Goal: Transaction & Acquisition: Purchase product/service

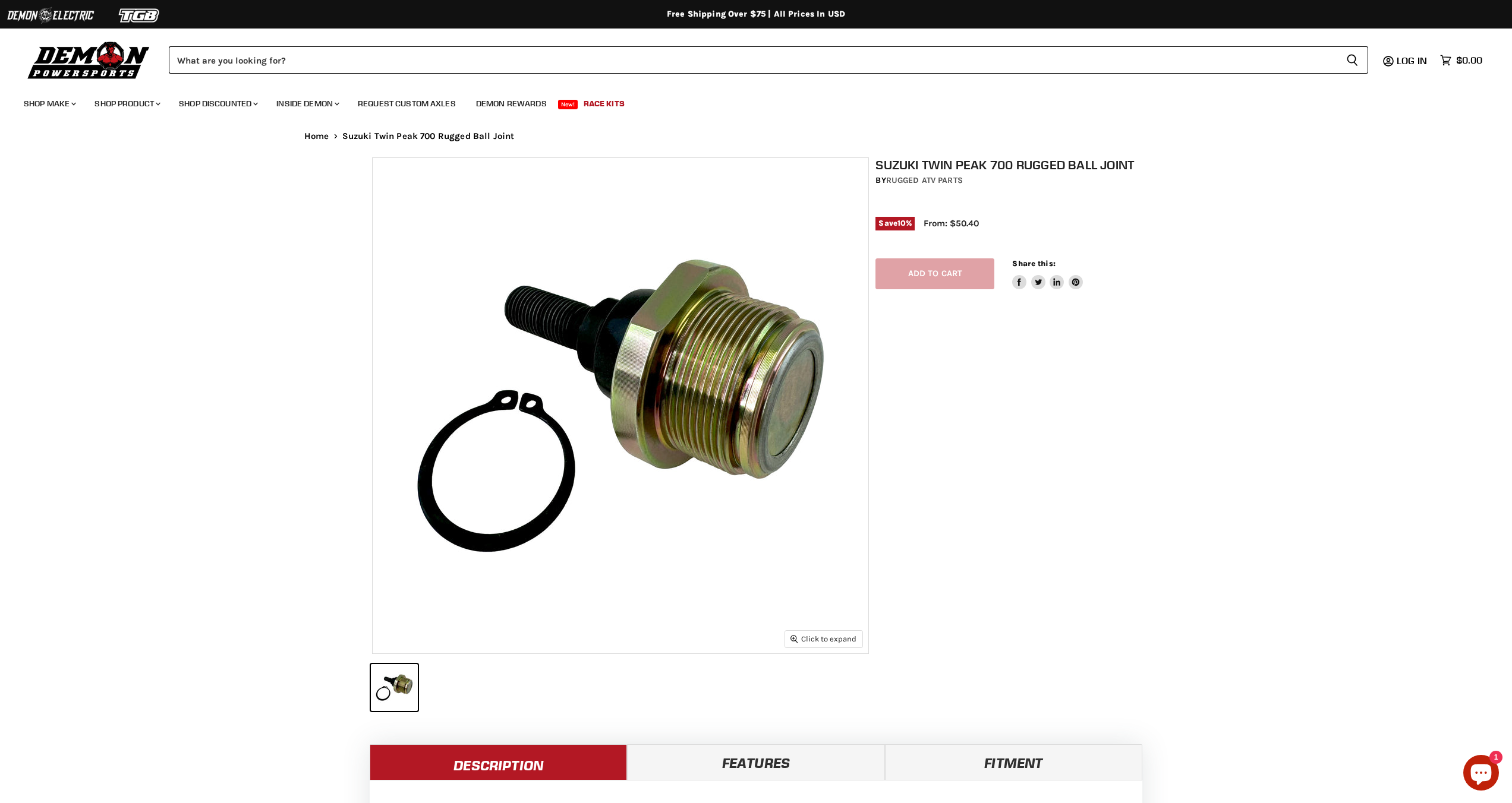
select select "******"
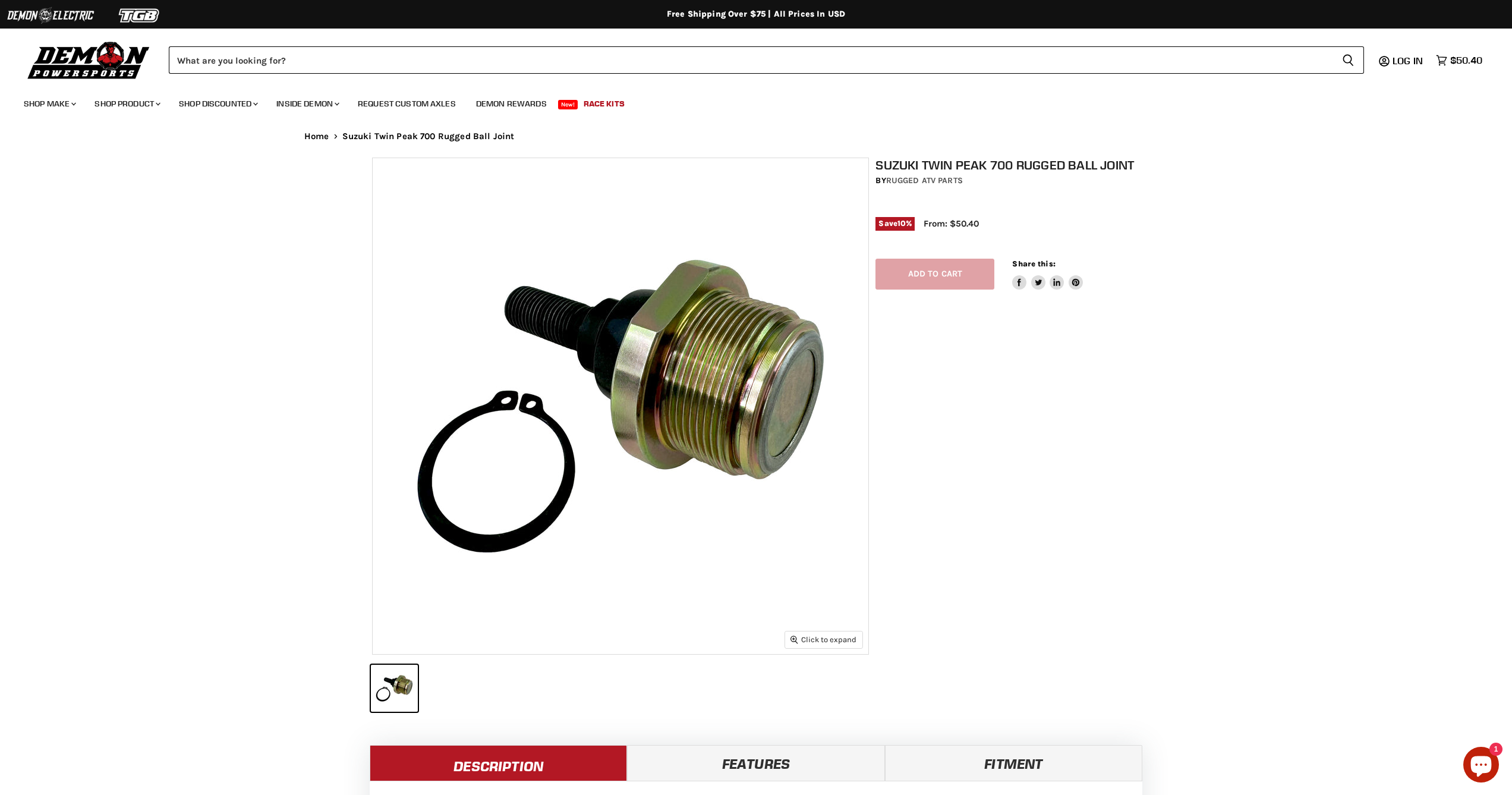
select select "******"
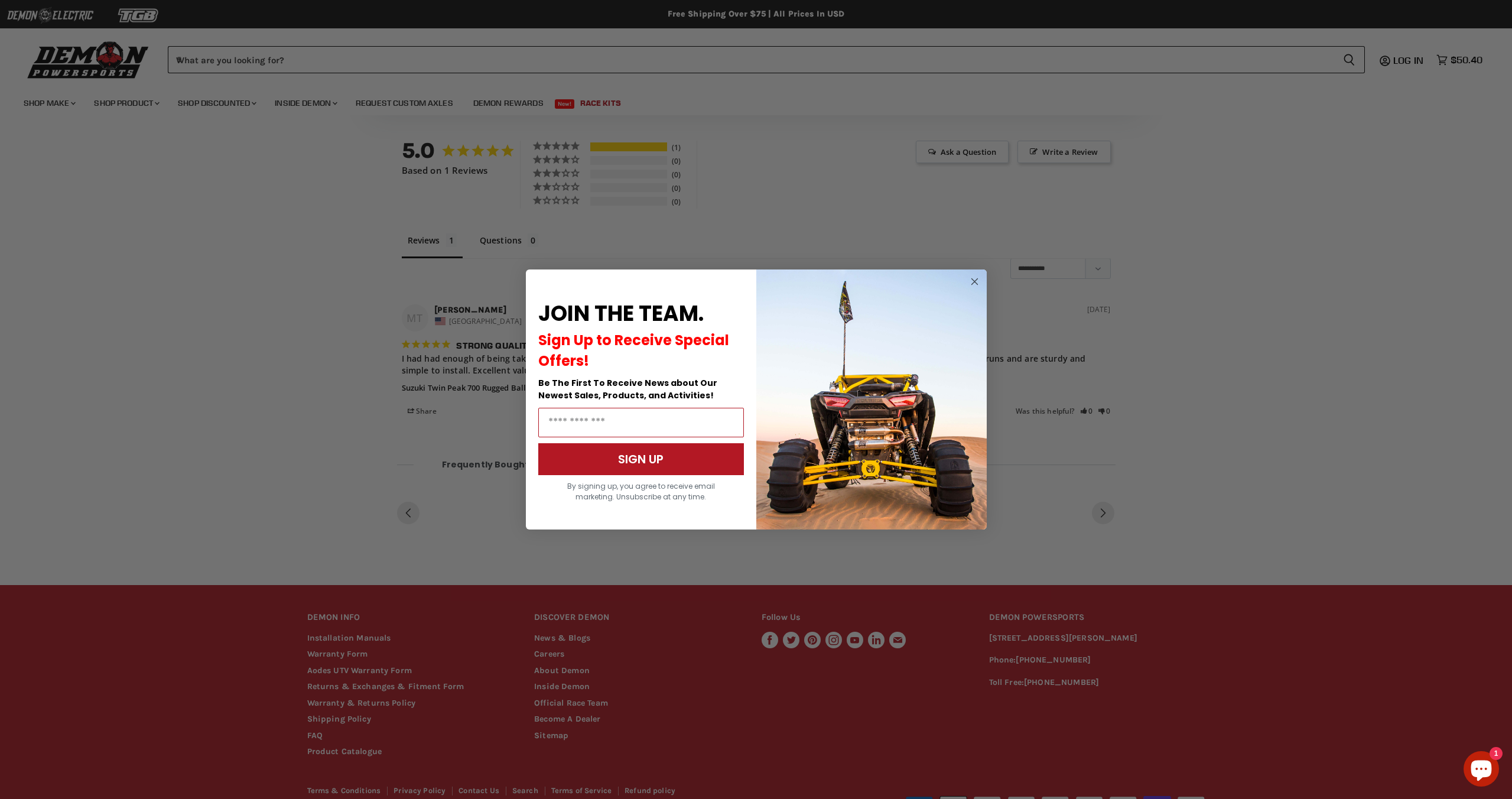
scroll to position [817, 0]
